Goal: Check status: Check status

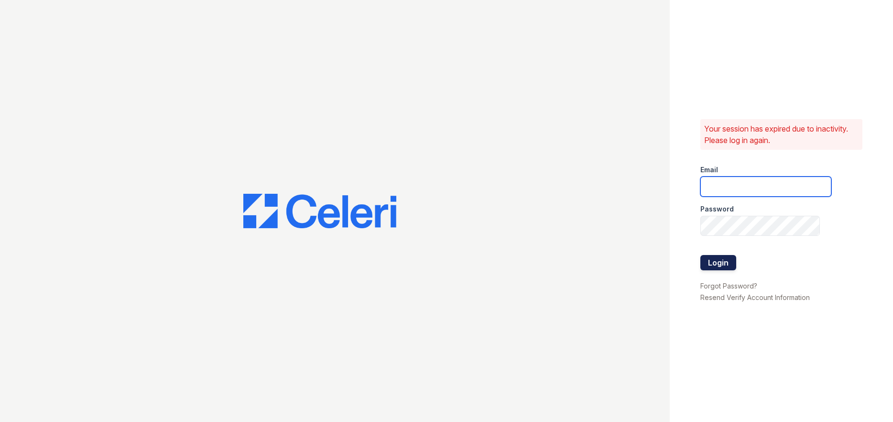
type input "ruth.planitzer@corcoran.com"
click at [705, 262] on button "Login" at bounding box center [718, 262] width 36 height 15
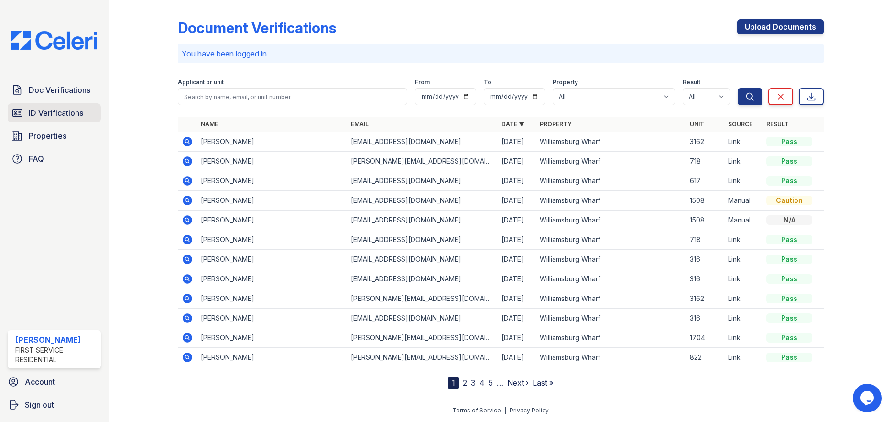
click at [50, 117] on span "ID Verifications" at bounding box center [56, 112] width 55 height 11
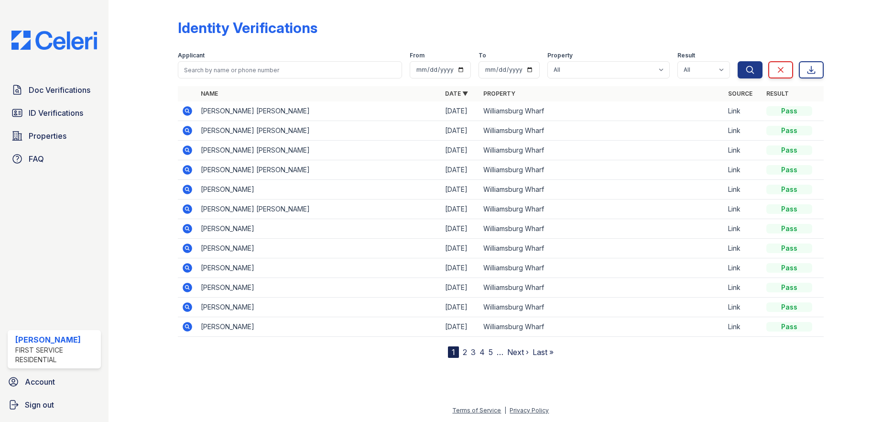
click at [186, 134] on icon at bounding box center [188, 131] width 10 height 10
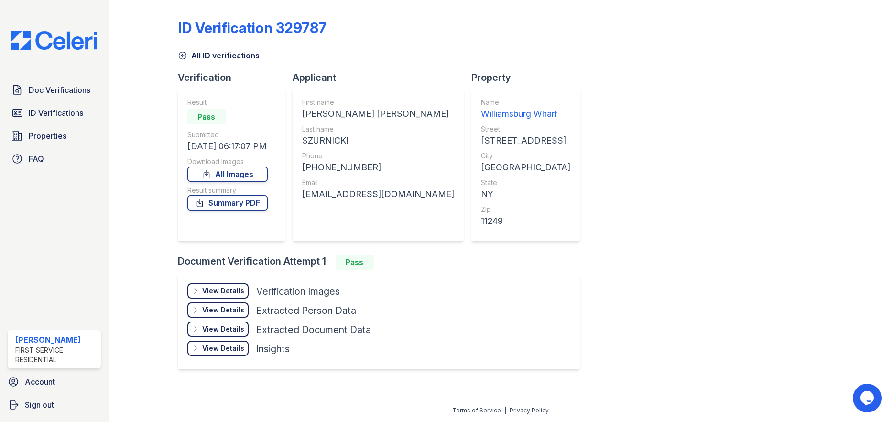
click at [244, 292] on div "View Details Details" at bounding box center [217, 290] width 61 height 15
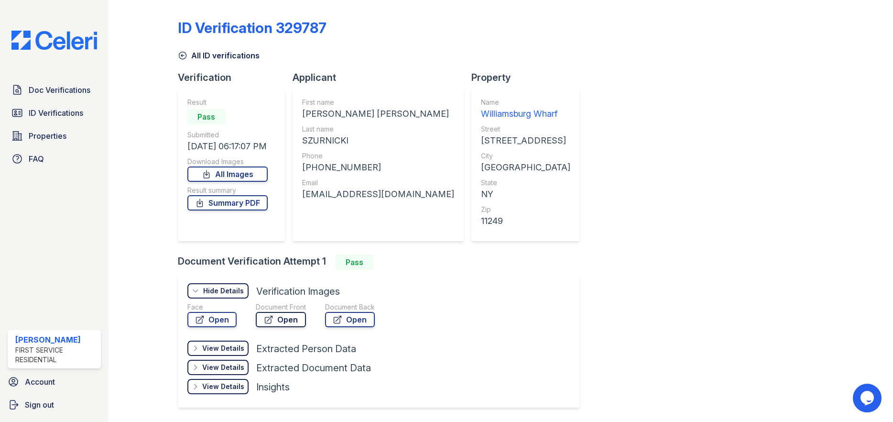
click at [287, 317] on link "Open" at bounding box center [281, 319] width 50 height 15
click at [60, 87] on span "Doc Verifications" at bounding box center [60, 89] width 62 height 11
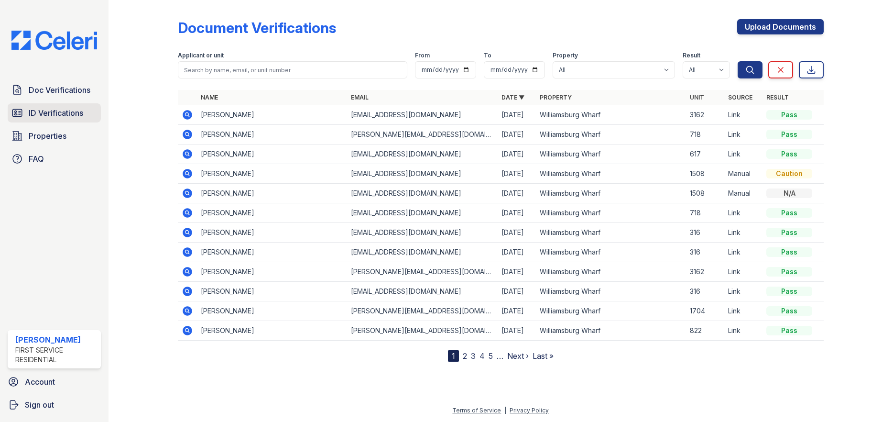
click at [48, 105] on link "ID Verifications" at bounding box center [54, 112] width 93 height 19
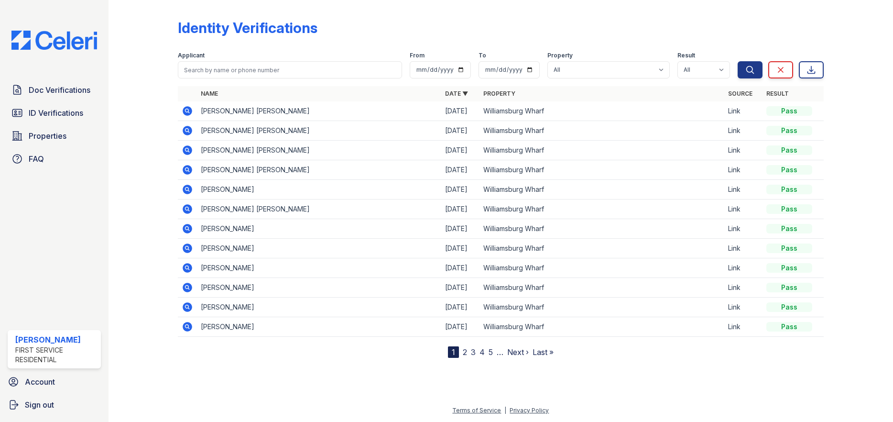
click at [189, 308] on icon at bounding box center [188, 307] width 10 height 10
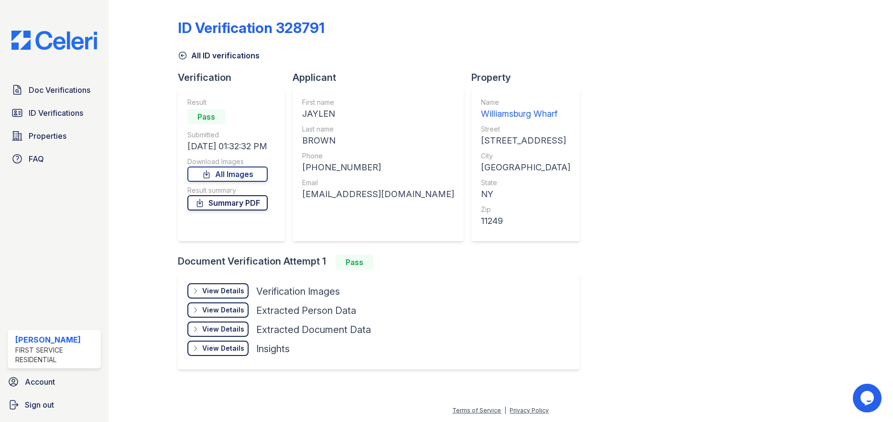
click at [228, 207] on link "Summary PDF" at bounding box center [227, 202] width 80 height 15
